Goal: Register for event/course

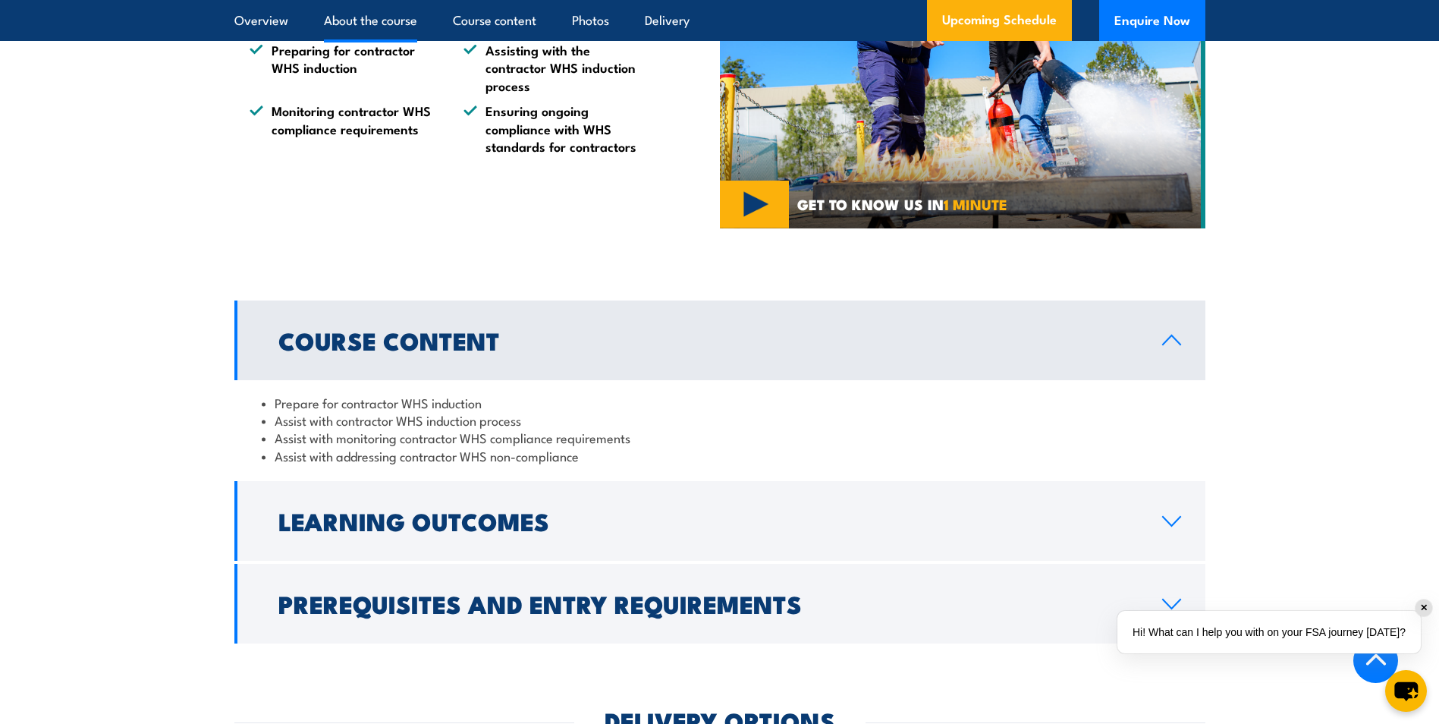
scroll to position [1062, 0]
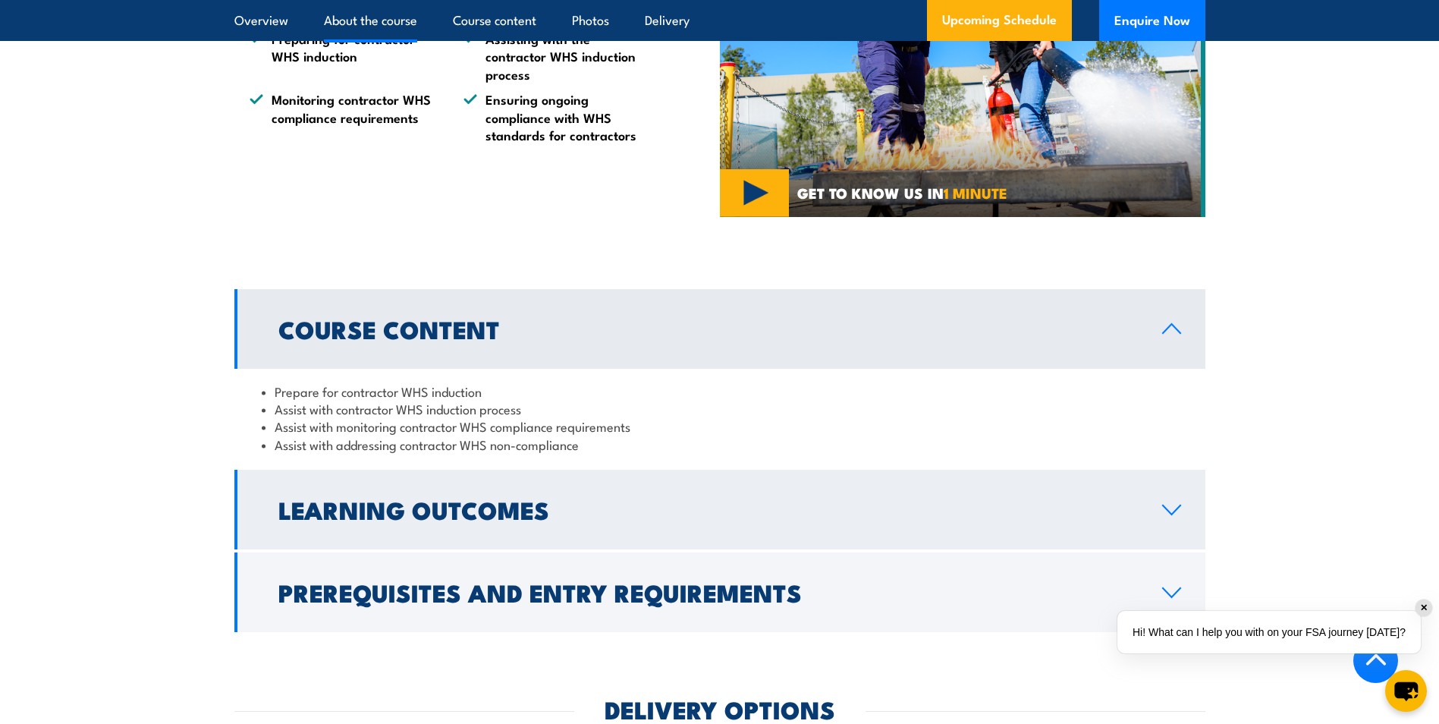
click at [445, 520] on h2 "Learning Outcomes" at bounding box center [707, 508] width 859 height 21
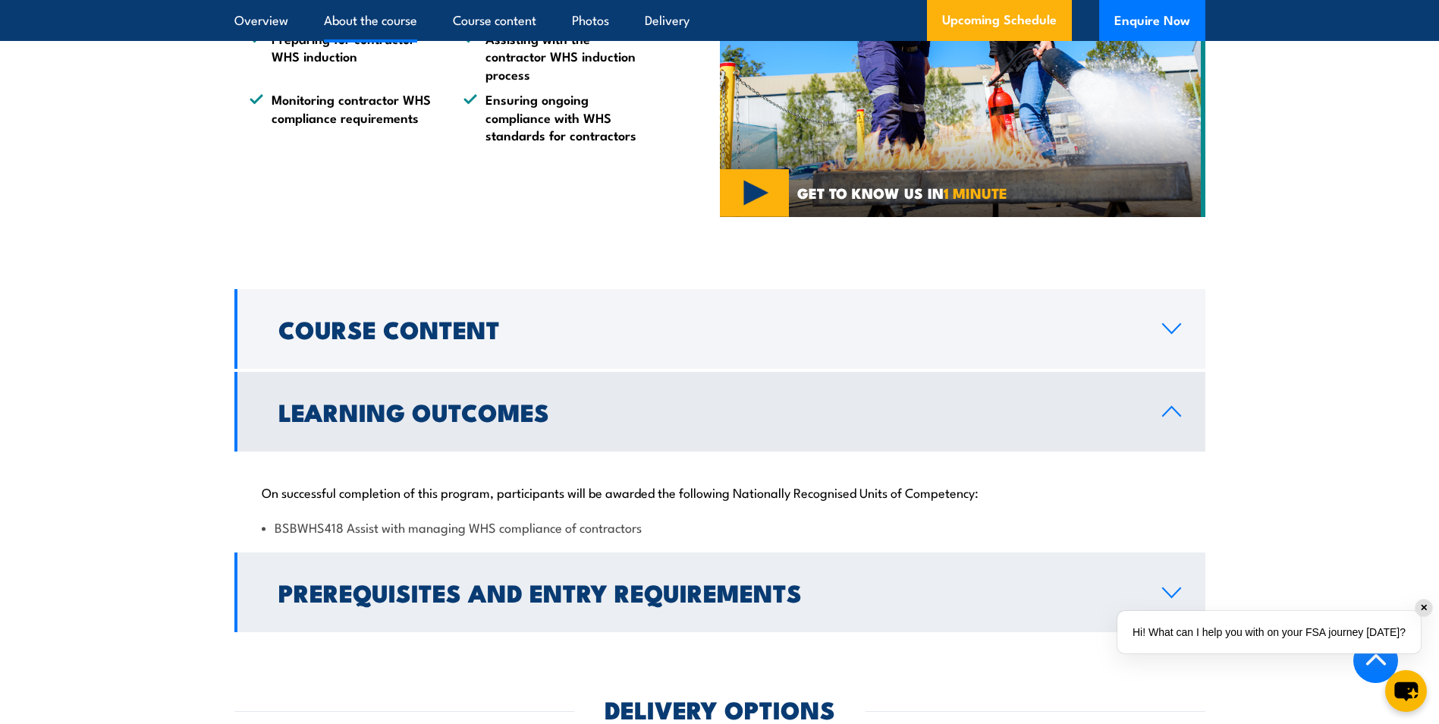
click at [423, 602] on h2 "Prerequisites and Entry Requirements" at bounding box center [707, 591] width 859 height 21
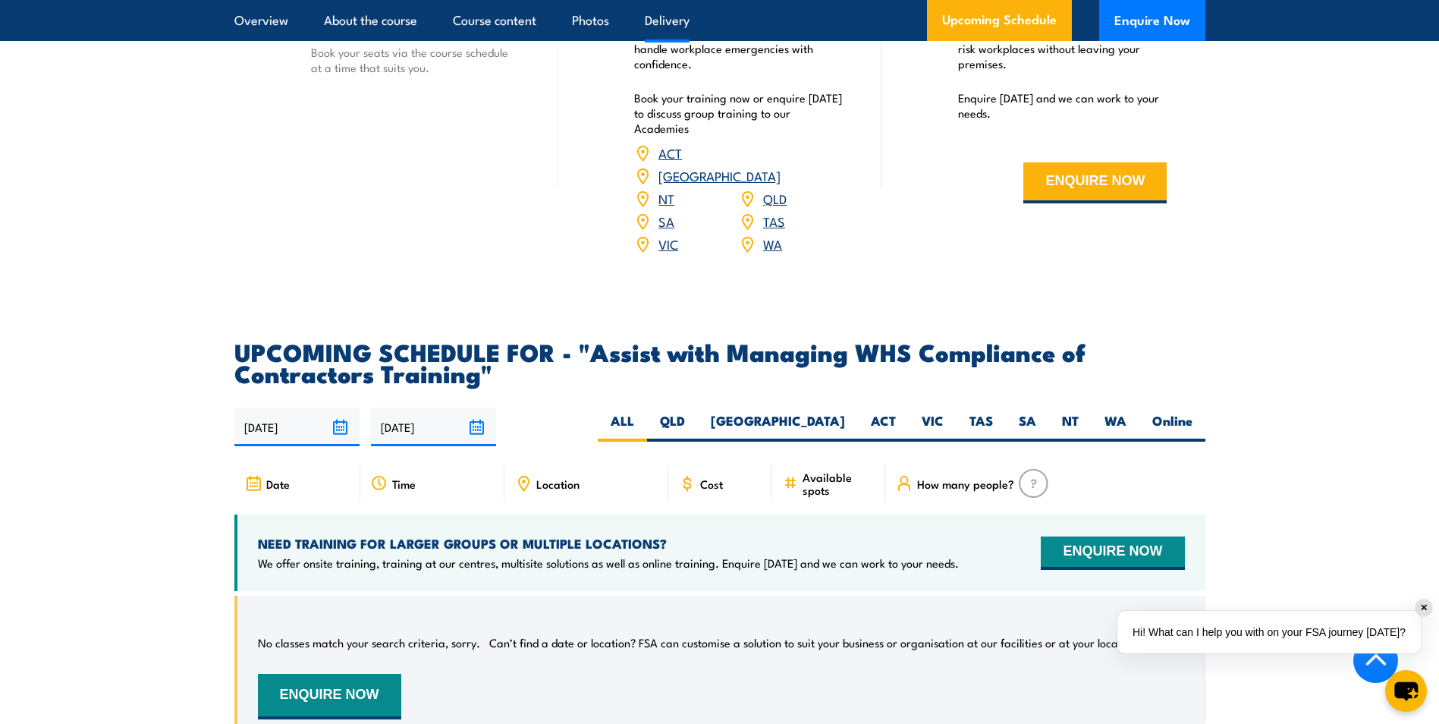
scroll to position [2200, 0]
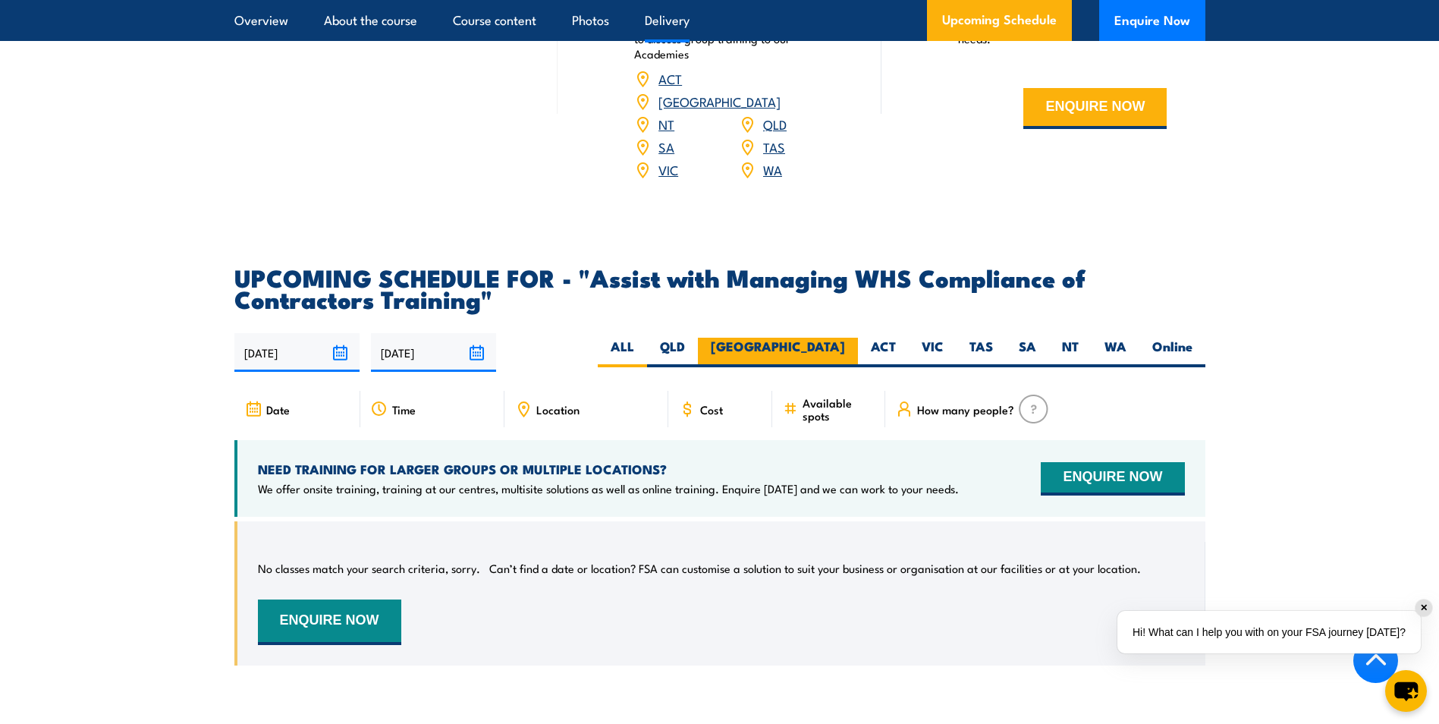
click at [842, 363] on label "[GEOGRAPHIC_DATA]" at bounding box center [778, 353] width 160 height 30
click at [845, 347] on input "[GEOGRAPHIC_DATA]" at bounding box center [850, 343] width 10 height 10
radio input "true"
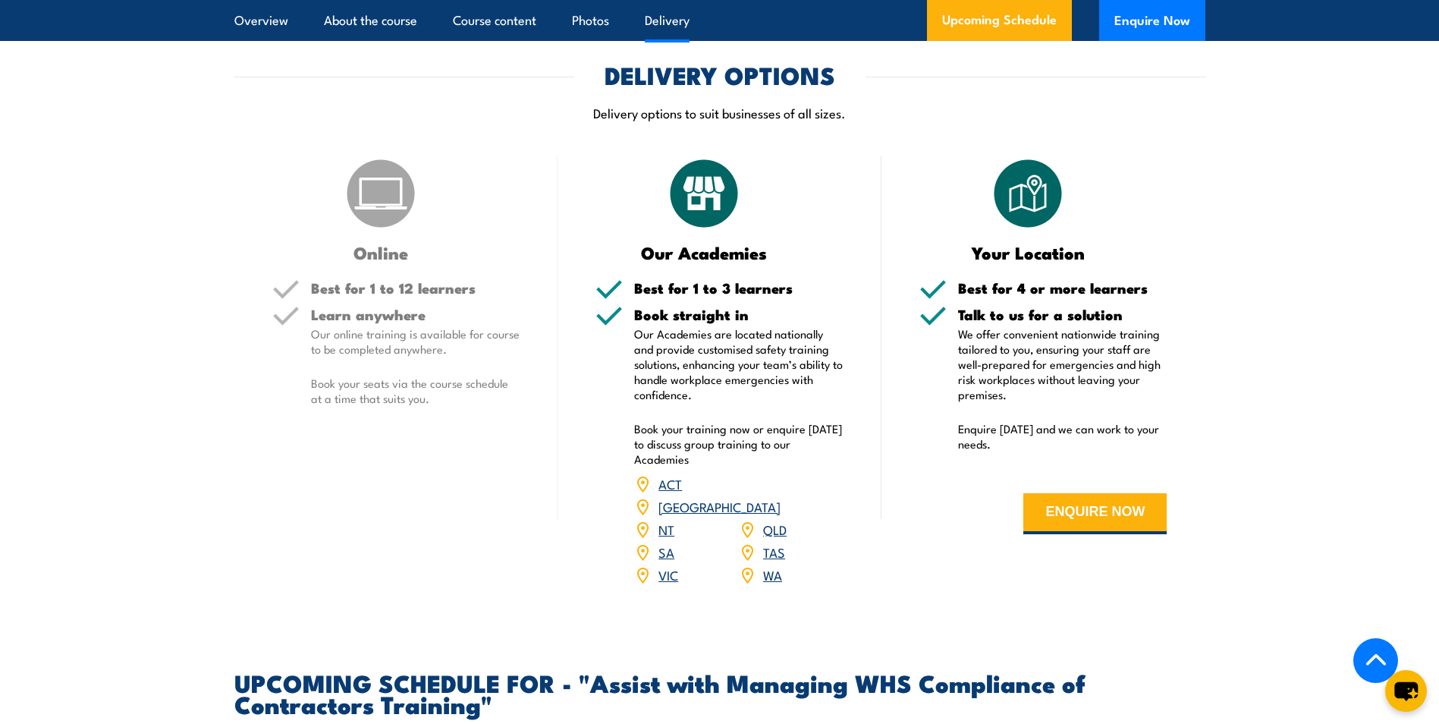
scroll to position [1697, 0]
click at [769, 514] on link "[GEOGRAPHIC_DATA]" at bounding box center [719, 505] width 122 height 18
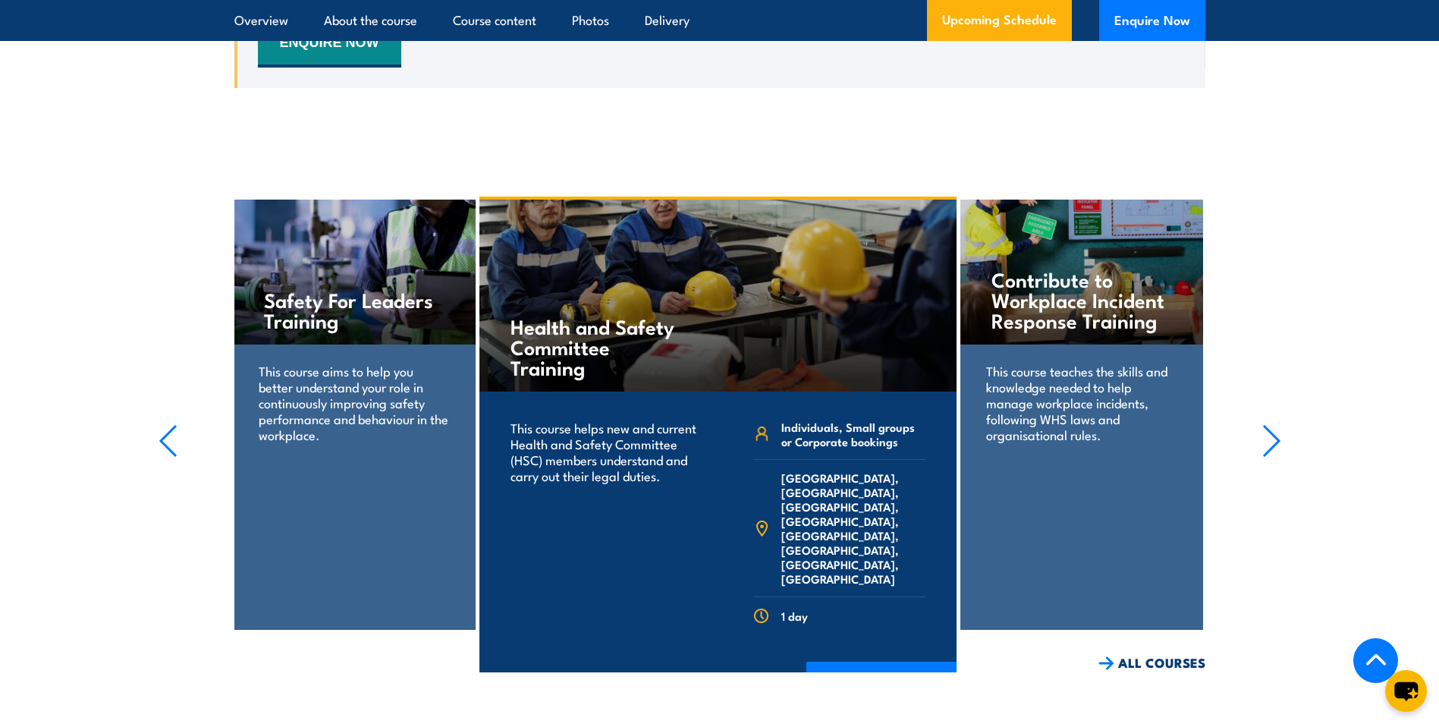
scroll to position [2683, 0]
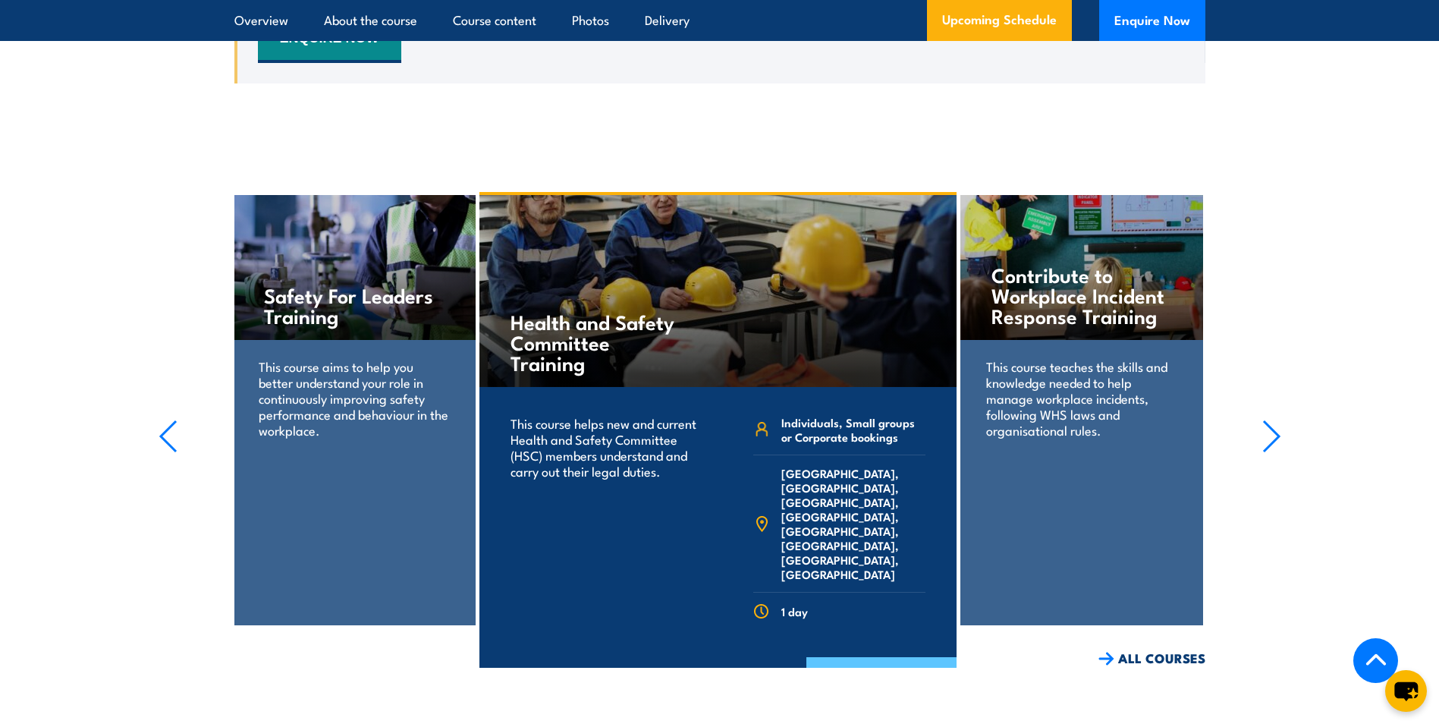
click at [854, 658] on link "COURSE DETAILS" at bounding box center [881, 676] width 150 height 39
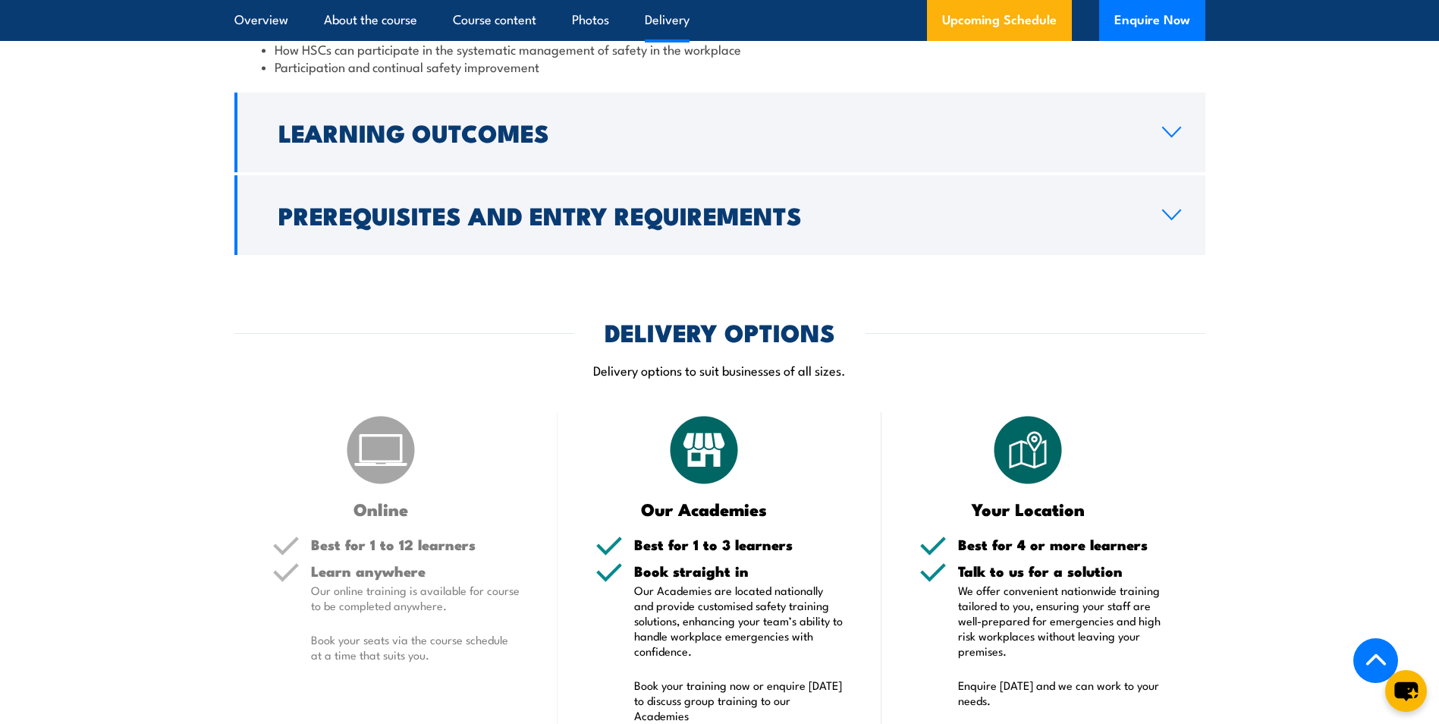
scroll to position [1517, 0]
